Goal: Task Accomplishment & Management: Manage account settings

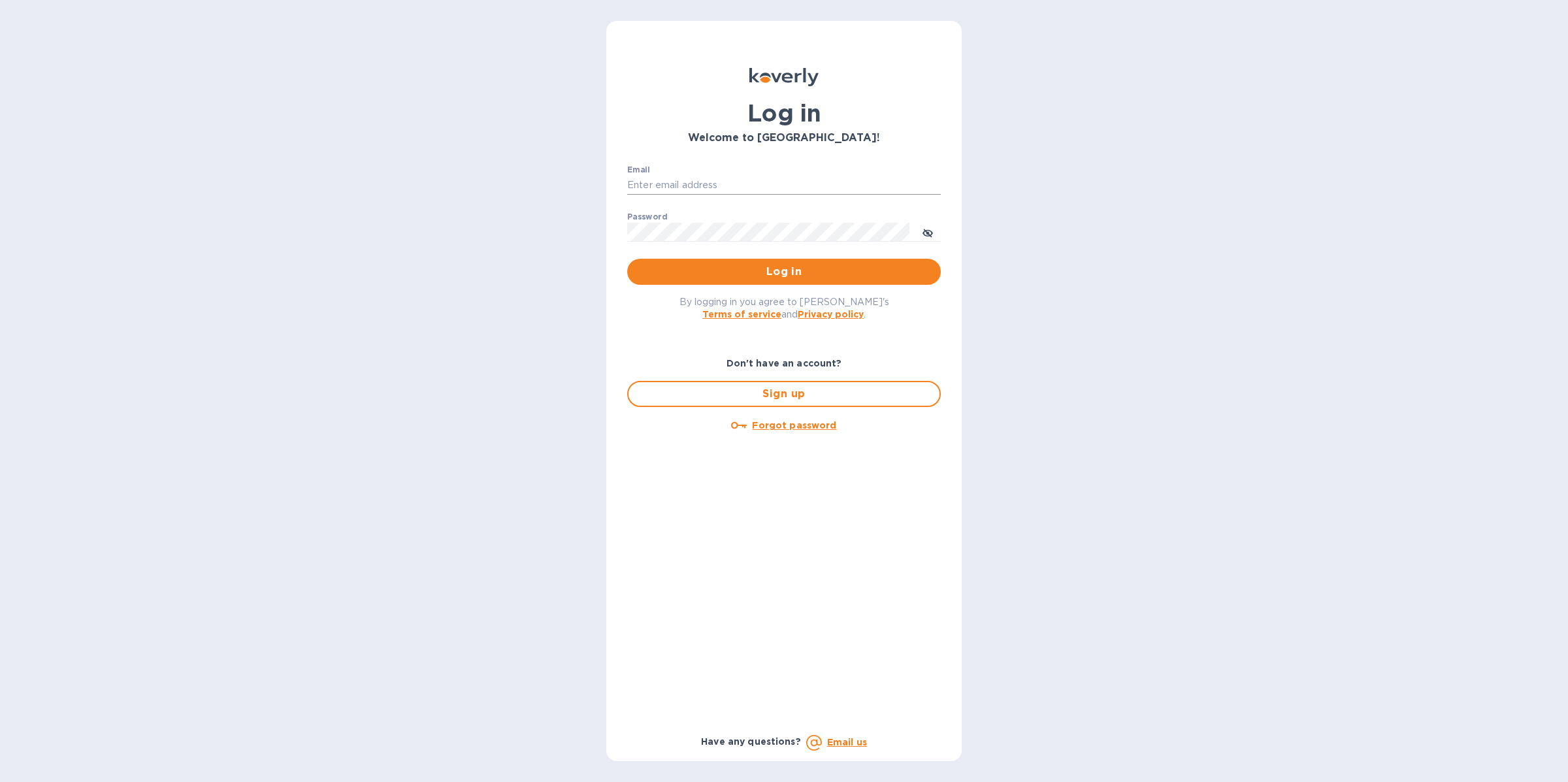
click at [705, 189] on input "Email" at bounding box center [784, 185] width 314 height 19
type input "[EMAIL_ADDRESS][DOMAIN_NAME]"
click at [743, 282] on button "Log in" at bounding box center [784, 272] width 314 height 26
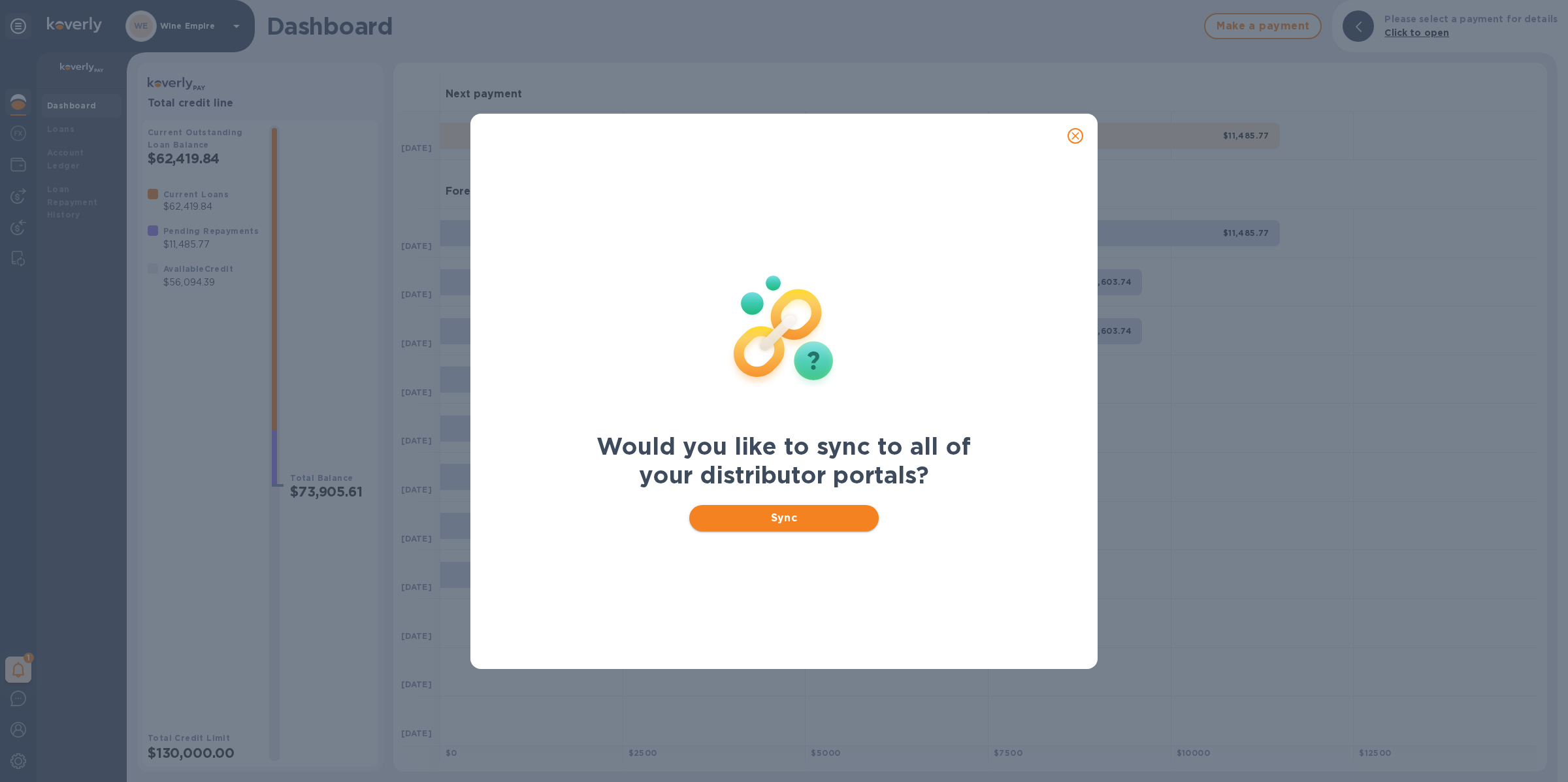
click at [790, 518] on span "Sync" at bounding box center [784, 518] width 170 height 15
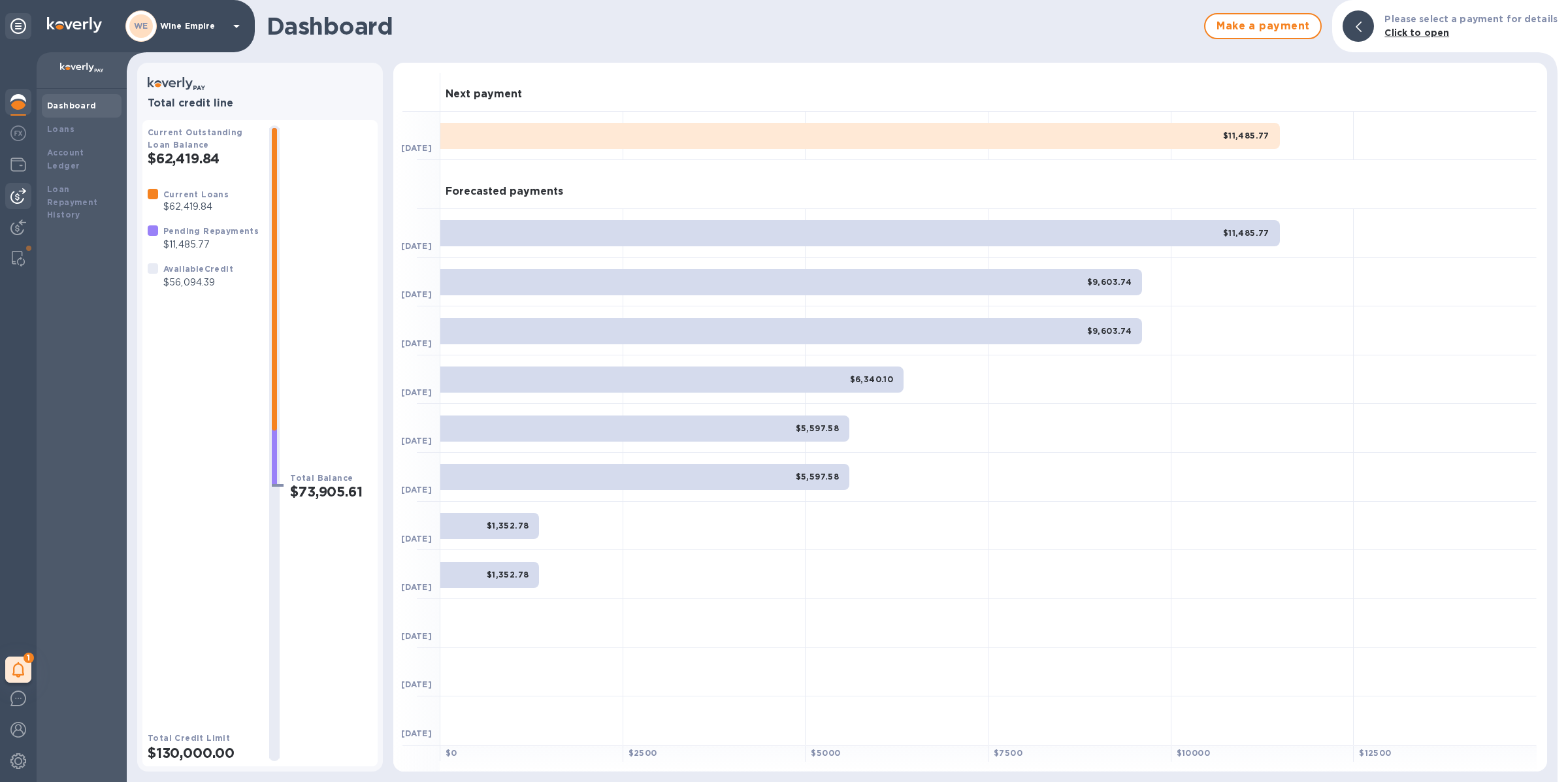
click at [19, 202] on img at bounding box center [18, 196] width 15 height 15
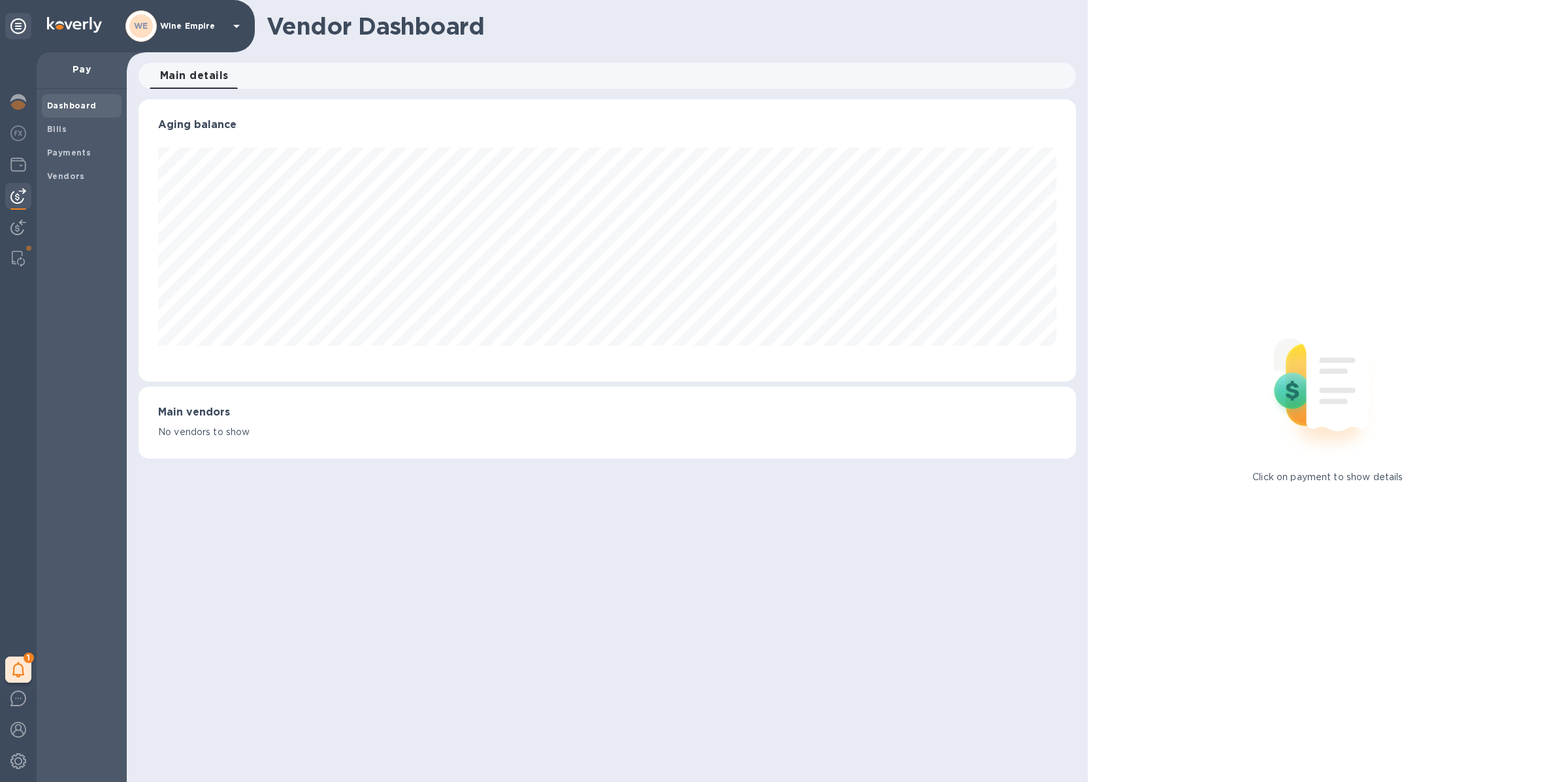
scroll to position [282, 938]
